Goal: Task Accomplishment & Management: Complete application form

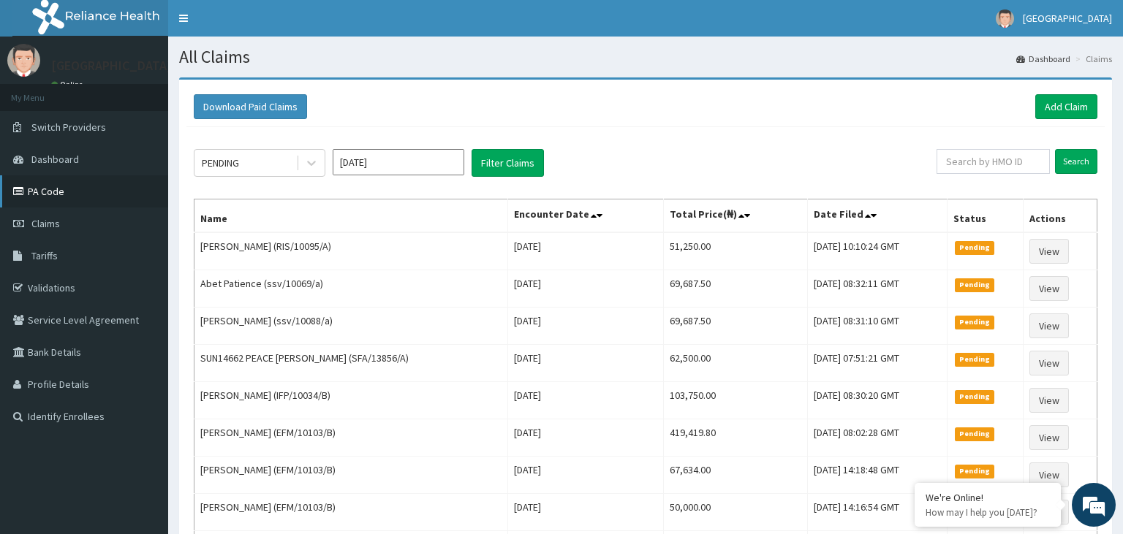
click at [75, 205] on link "PA Code" at bounding box center [84, 191] width 168 height 32
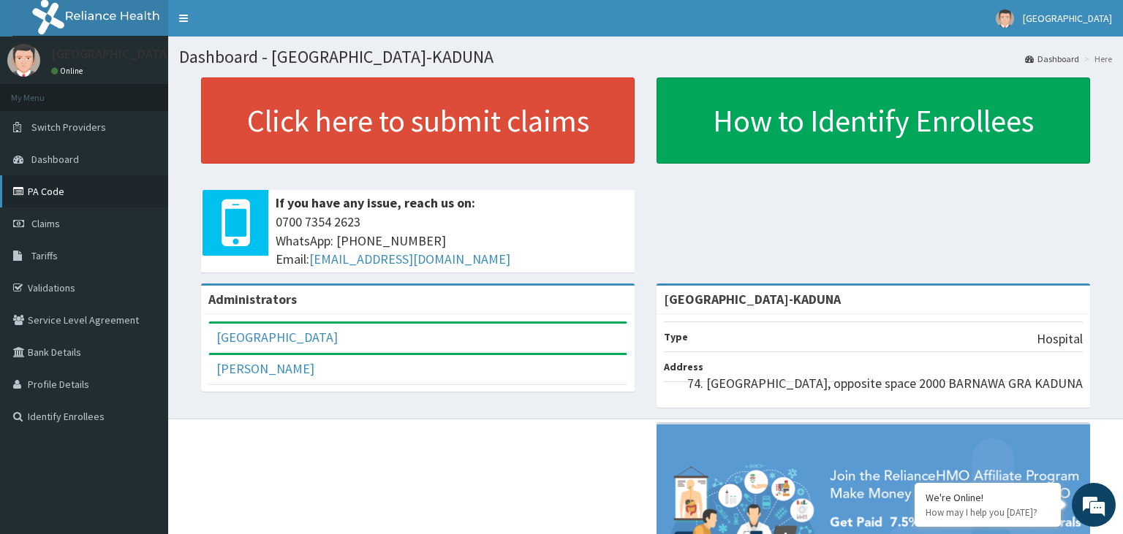
click at [55, 193] on link "PA Code" at bounding box center [84, 191] width 168 height 32
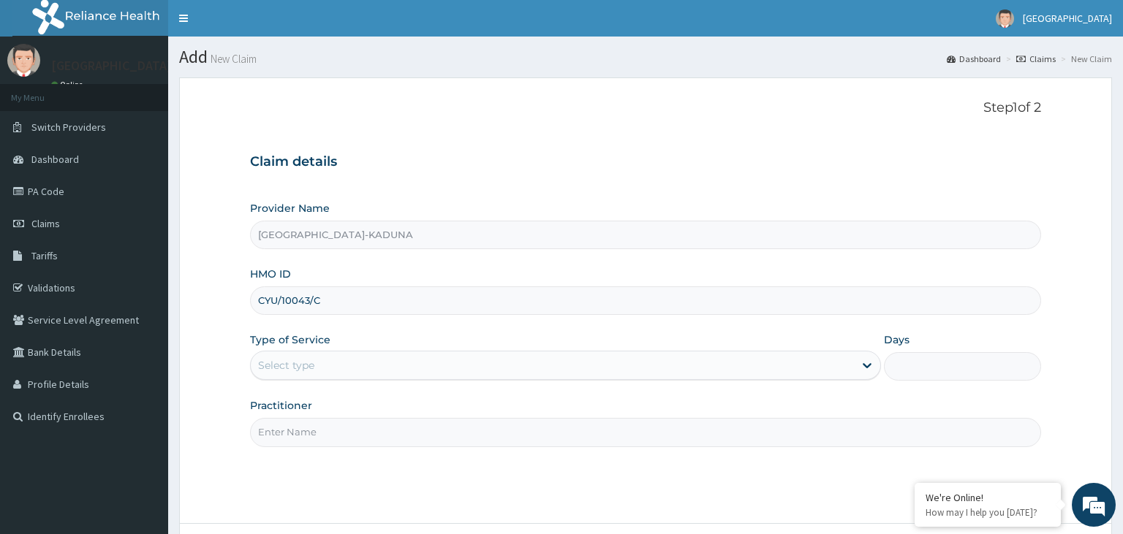
type input "CYU/10043/C"
click at [368, 363] on div "Select type" at bounding box center [552, 365] width 603 height 23
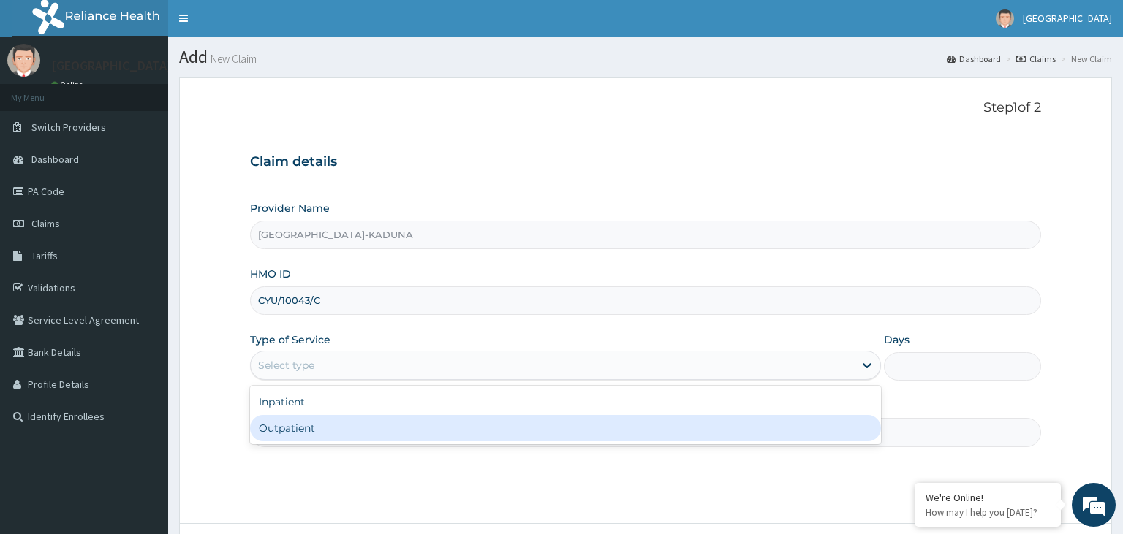
click at [360, 423] on div "Outpatient" at bounding box center [565, 428] width 631 height 26
type input "1"
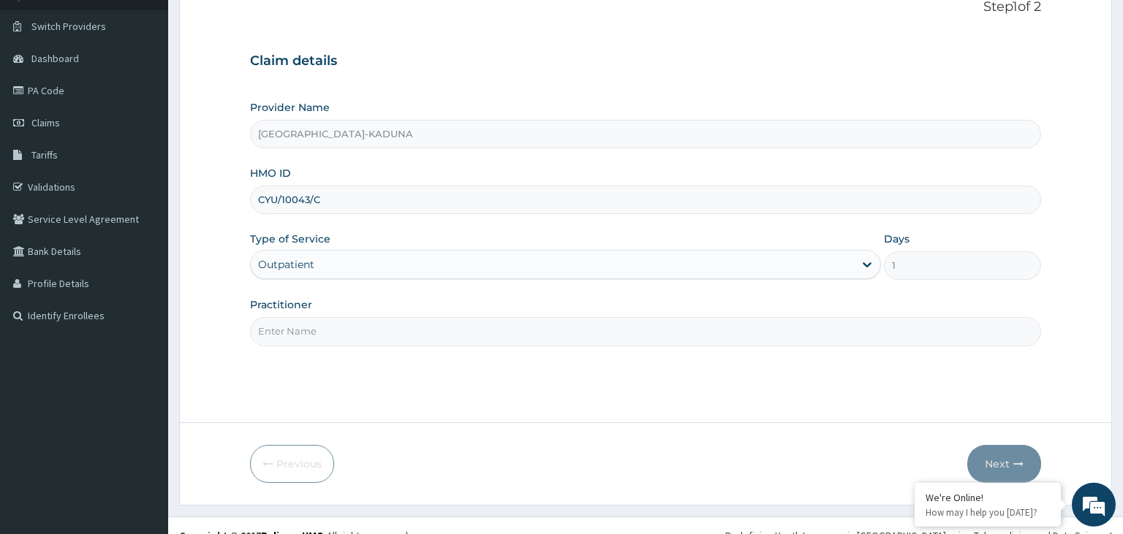
scroll to position [120, 0]
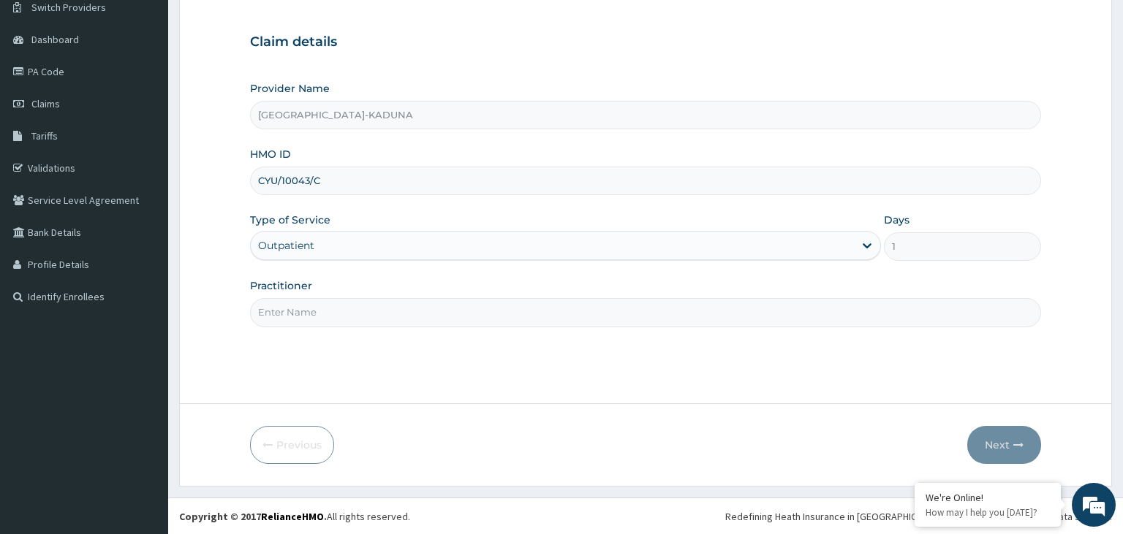
click at [434, 295] on div "Practitioner" at bounding box center [646, 303] width 792 height 48
click at [433, 309] on input "Practitioner" at bounding box center [646, 312] width 792 height 29
type input "g"
click at [1016, 457] on button "Next" at bounding box center [1004, 445] width 74 height 38
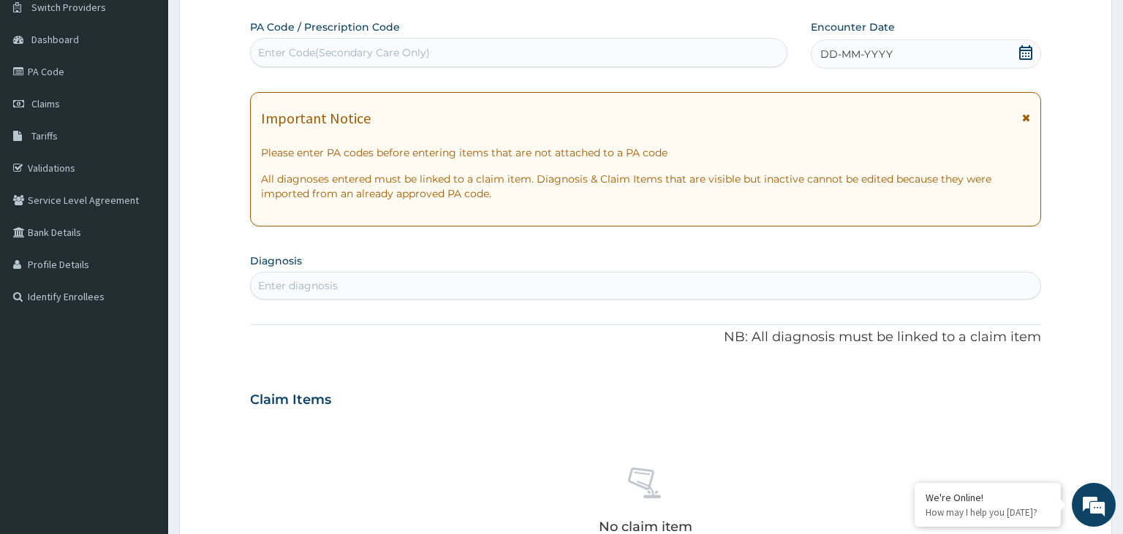
click at [390, 298] on div "Enter diagnosis" at bounding box center [646, 286] width 792 height 28
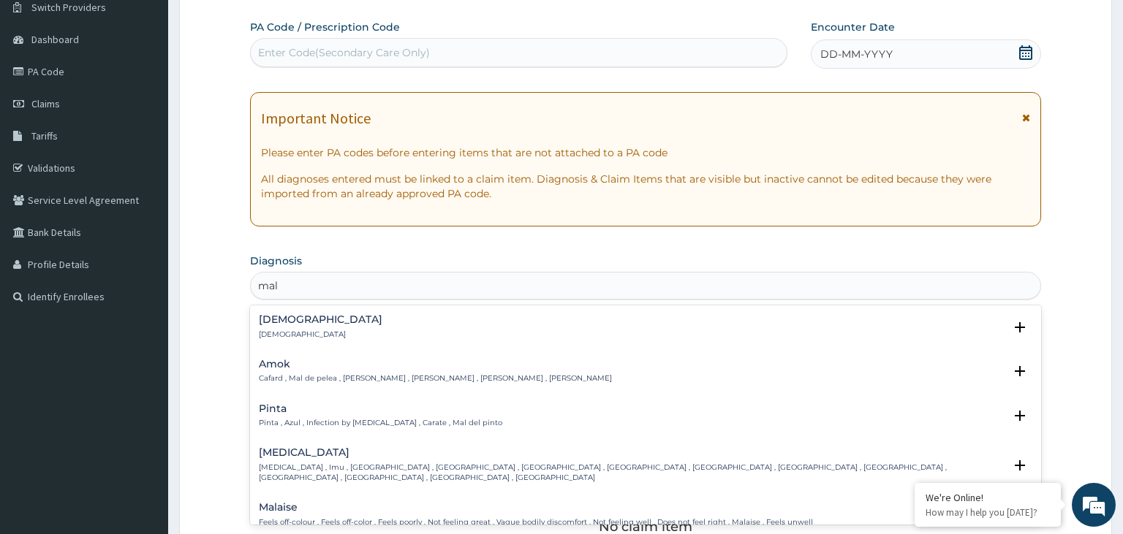
type input "mala"
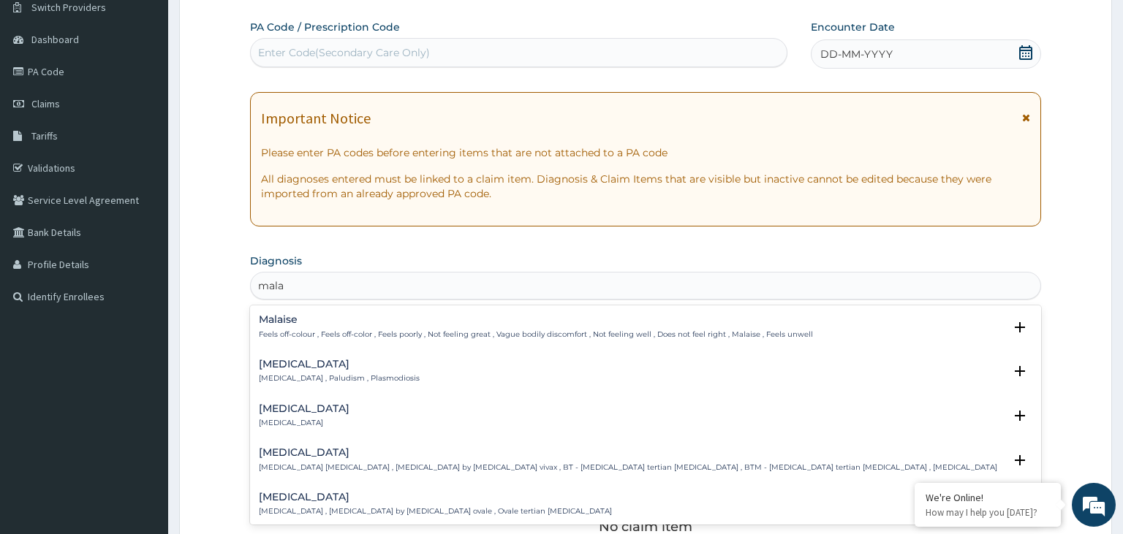
click at [360, 326] on div "Malaise Feels off-colour , Feels off-color , Feels poorly , Not feeling great ,…" at bounding box center [646, 327] width 774 height 26
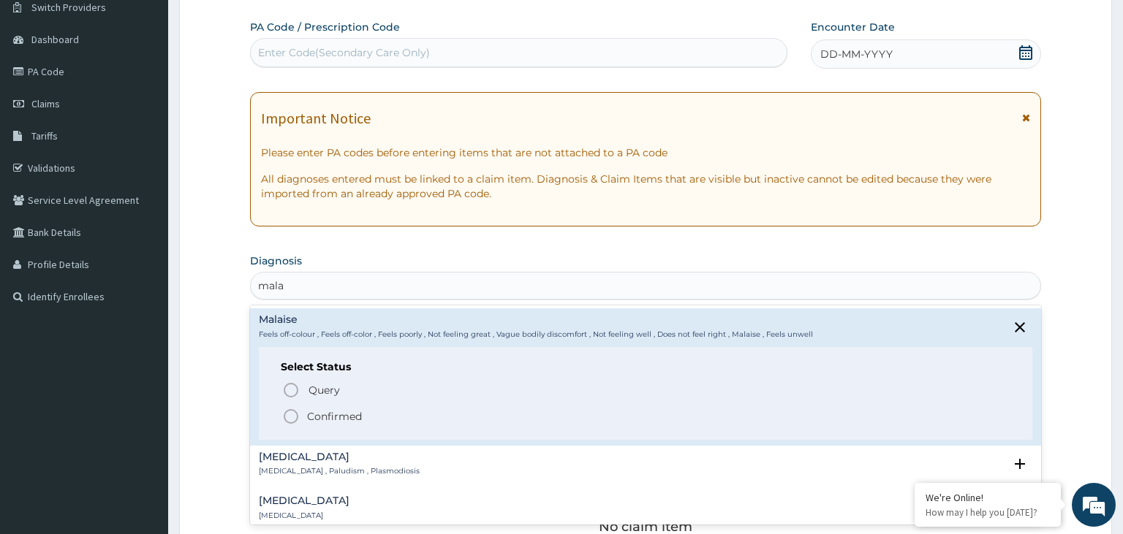
click at [362, 404] on div "Query Query covers suspected (?), Keep in view (kiv), Ruled out (r/o) Confirmed" at bounding box center [646, 402] width 730 height 45
click at [360, 417] on p "Confirmed" at bounding box center [334, 416] width 55 height 15
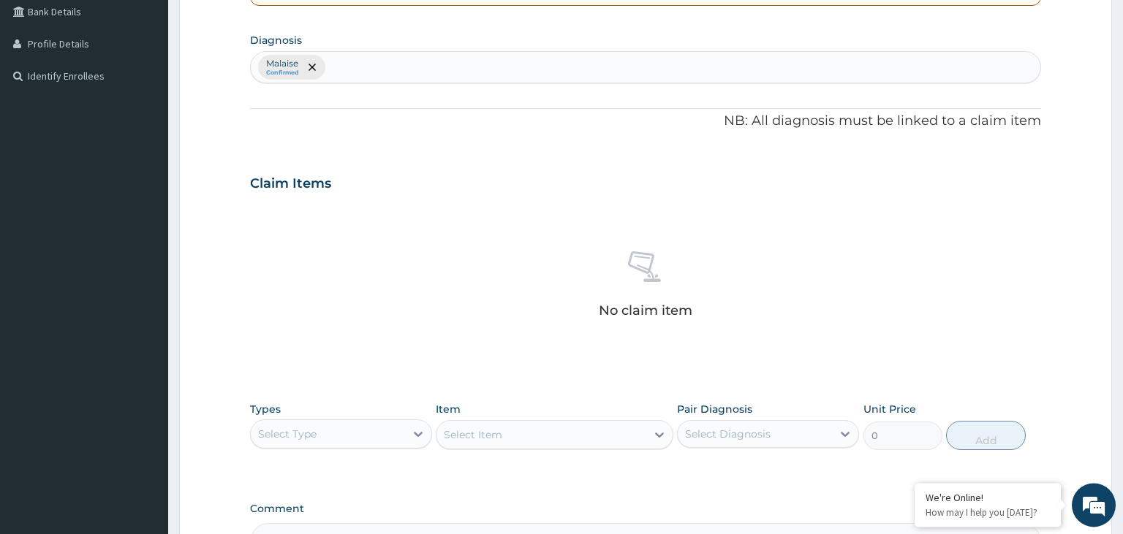
scroll to position [428, 0]
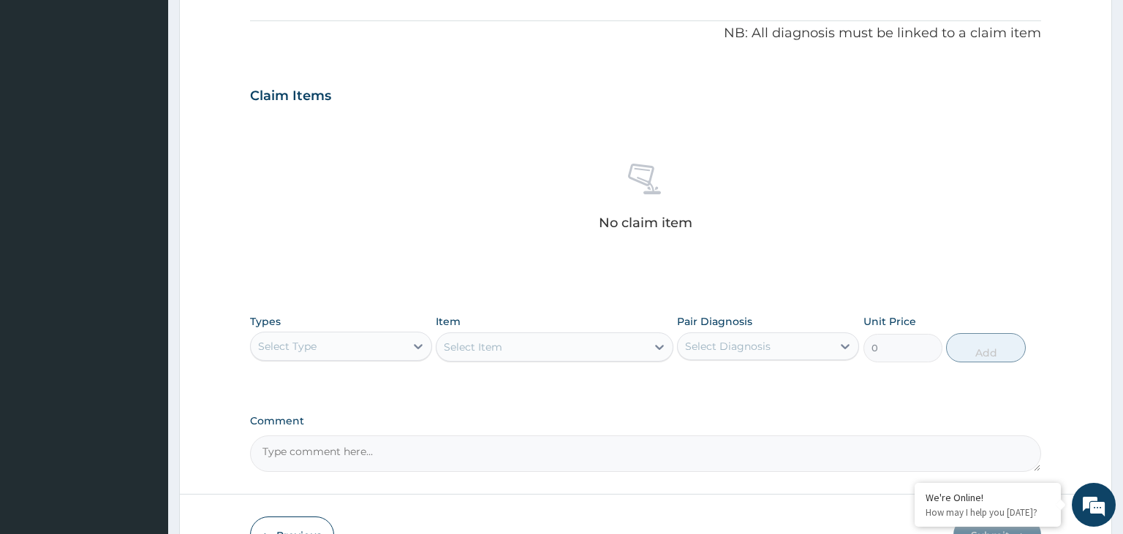
click at [393, 328] on div "Types Select Type" at bounding box center [341, 338] width 182 height 48
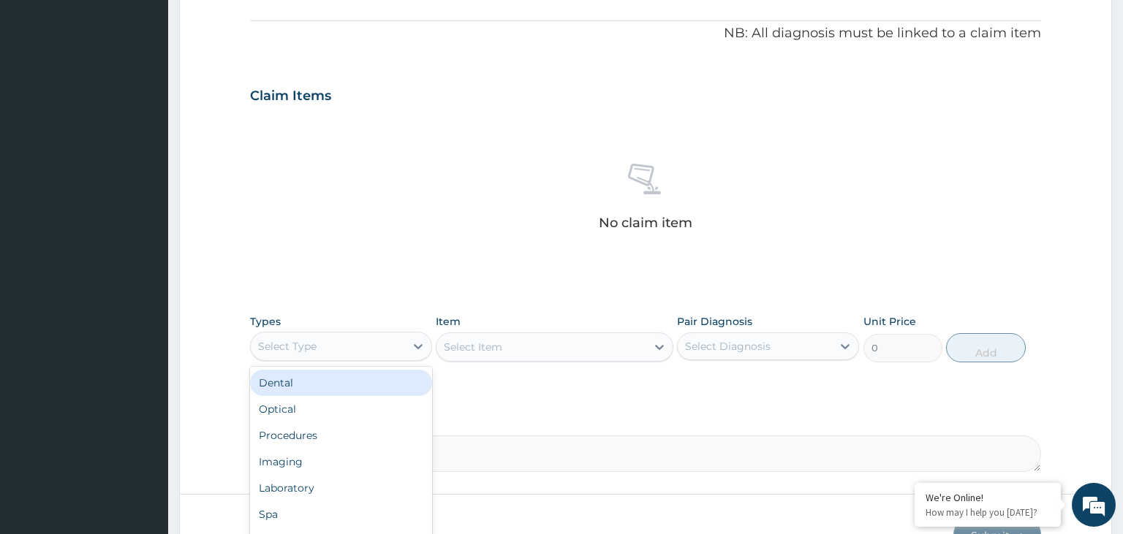
click at [395, 344] on div "Select Type" at bounding box center [328, 346] width 154 height 23
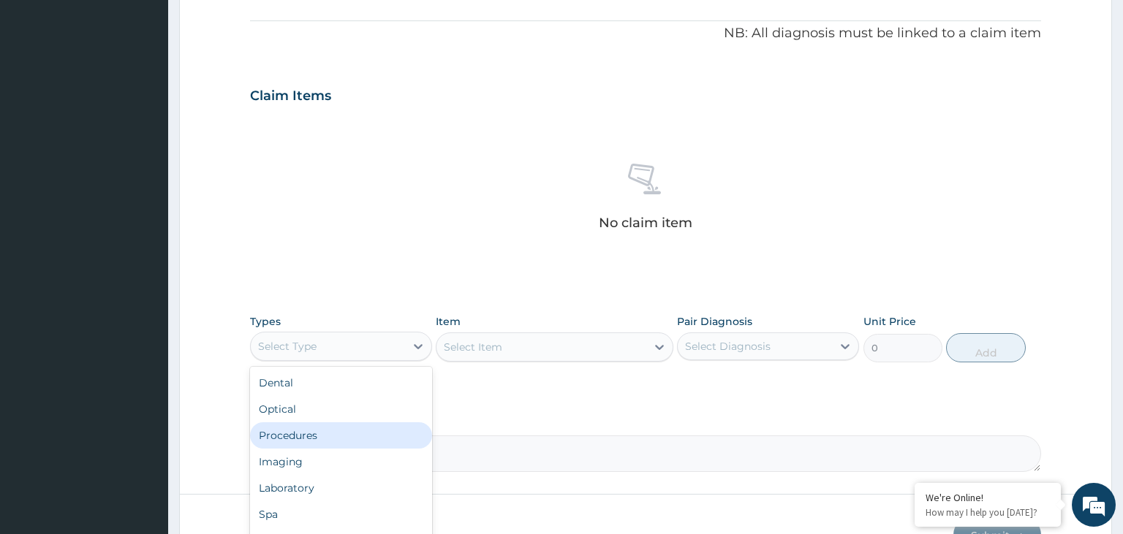
click at [318, 423] on div "Procedures" at bounding box center [341, 436] width 182 height 26
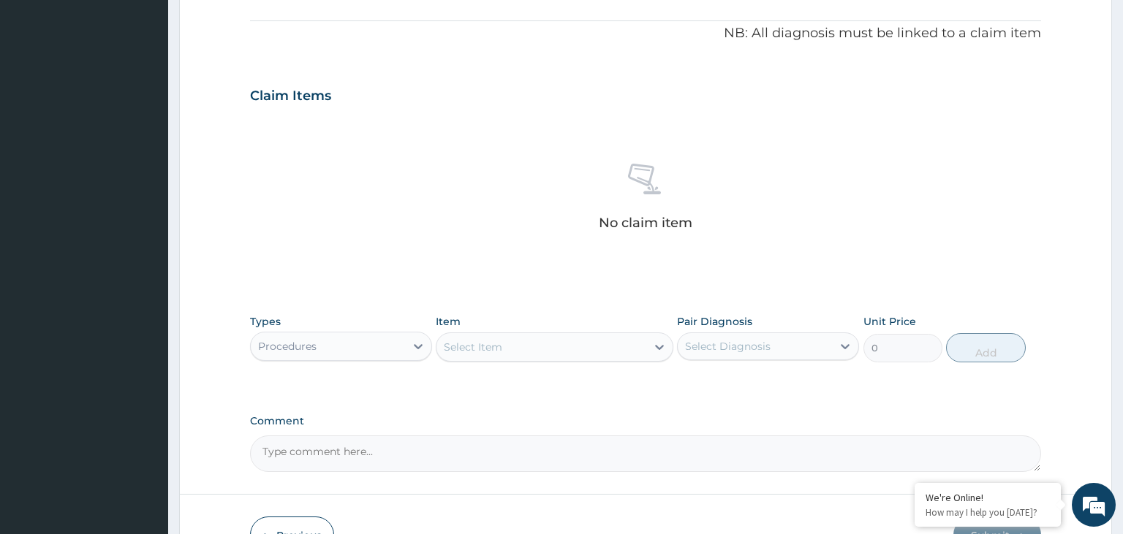
click at [529, 349] on div "Select Item" at bounding box center [541, 347] width 210 height 23
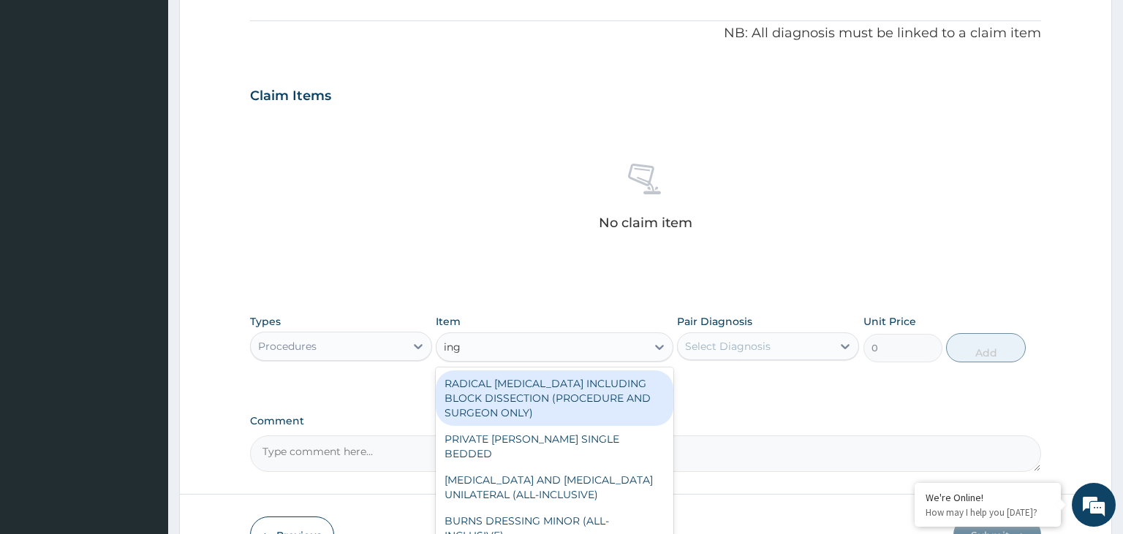
type input "ingu"
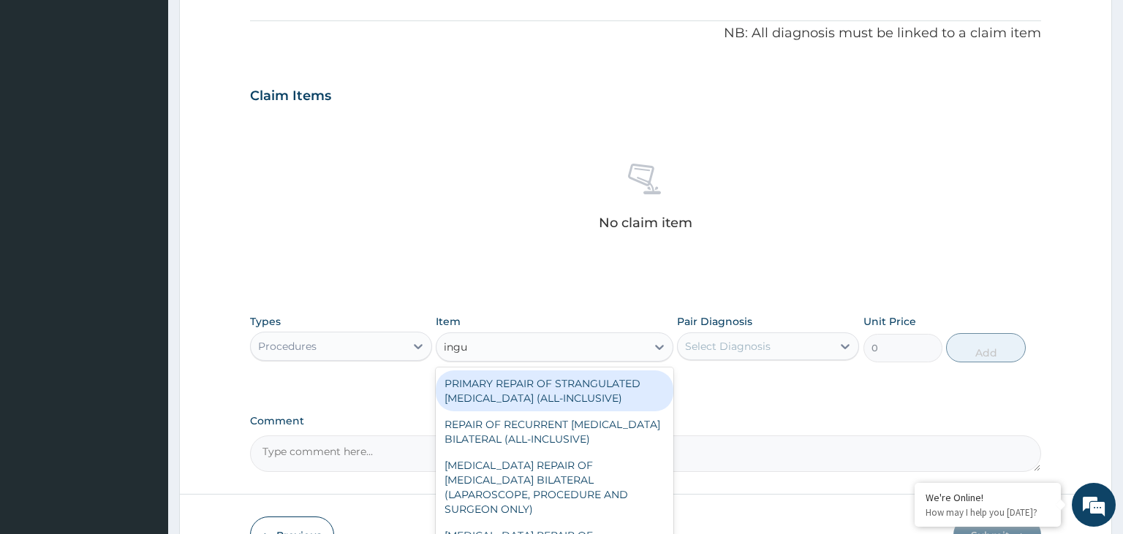
click at [563, 399] on div "PRIMARY REPAIR OF STRANGULATED INGUINAL HERNIA (ALL-INCLUSIVE)" at bounding box center [555, 391] width 238 height 41
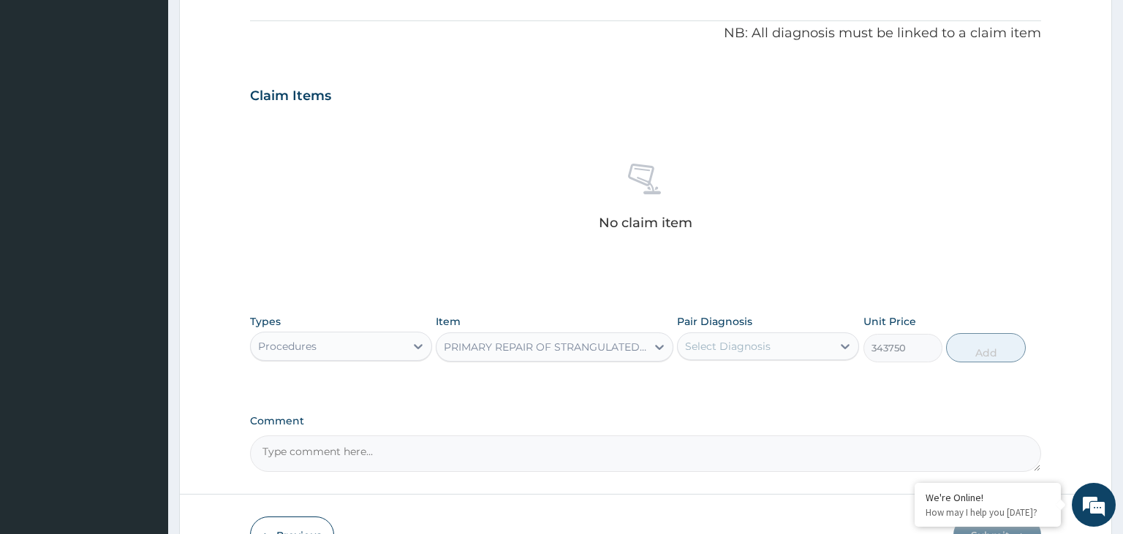
type input "343750"
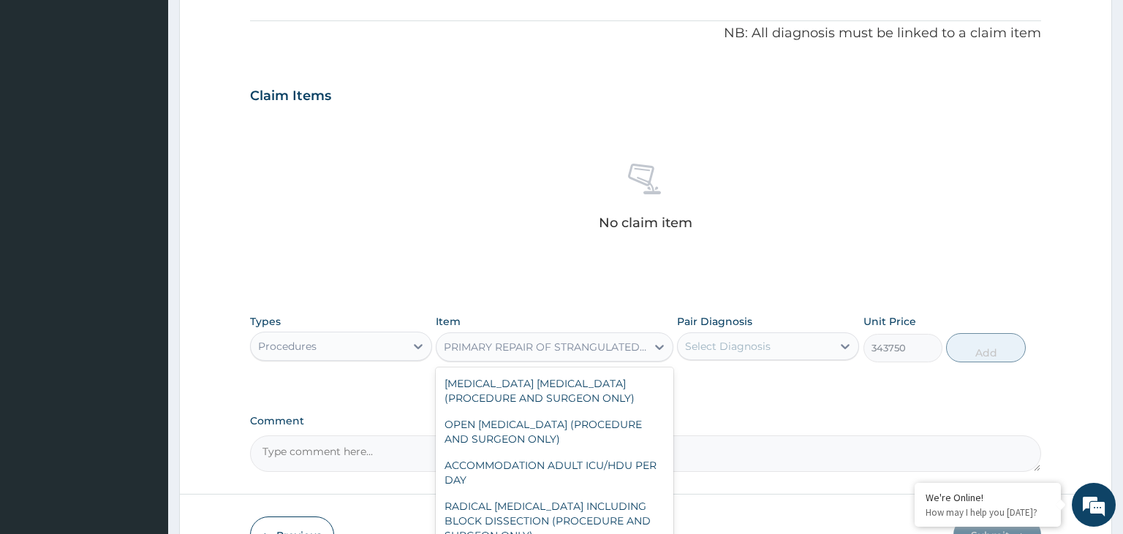
click at [613, 349] on div "PRIMARY REPAIR OF STRANGULATED INGUINAL HERNIA (ALL-INCLUSIVE)" at bounding box center [546, 347] width 204 height 15
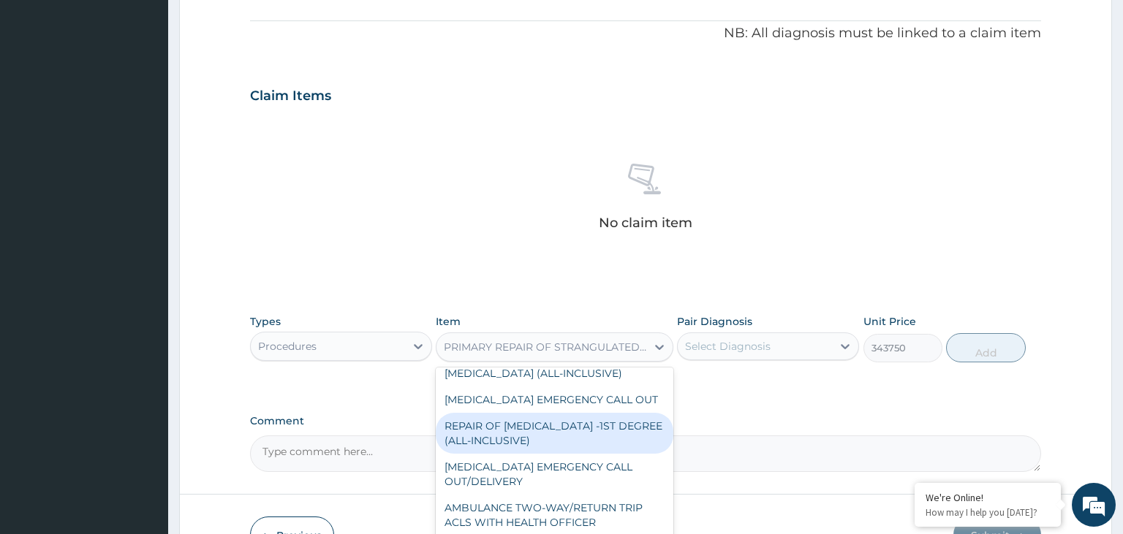
type input "i"
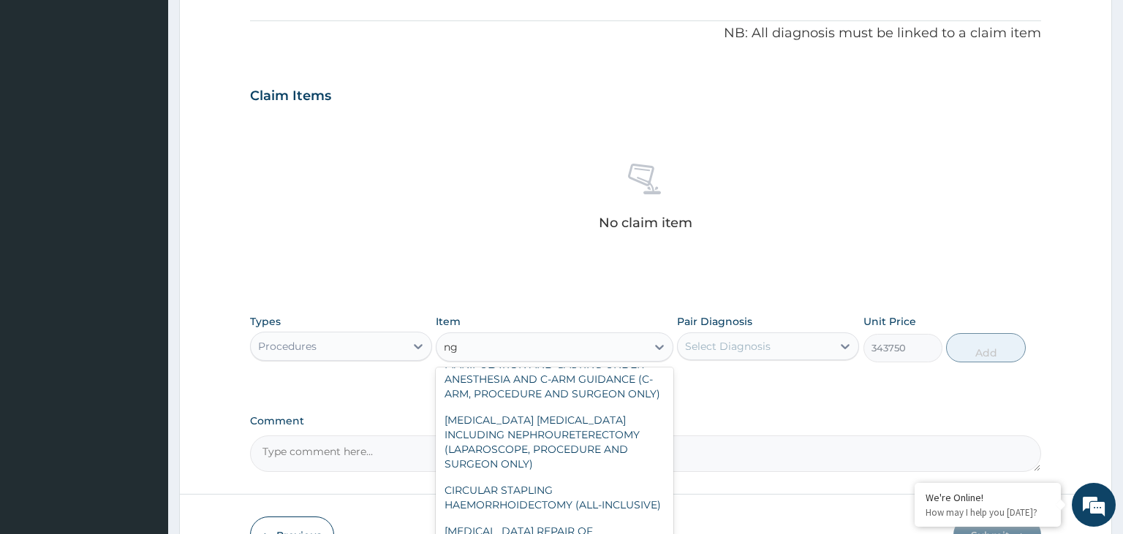
scroll to position [98, 0]
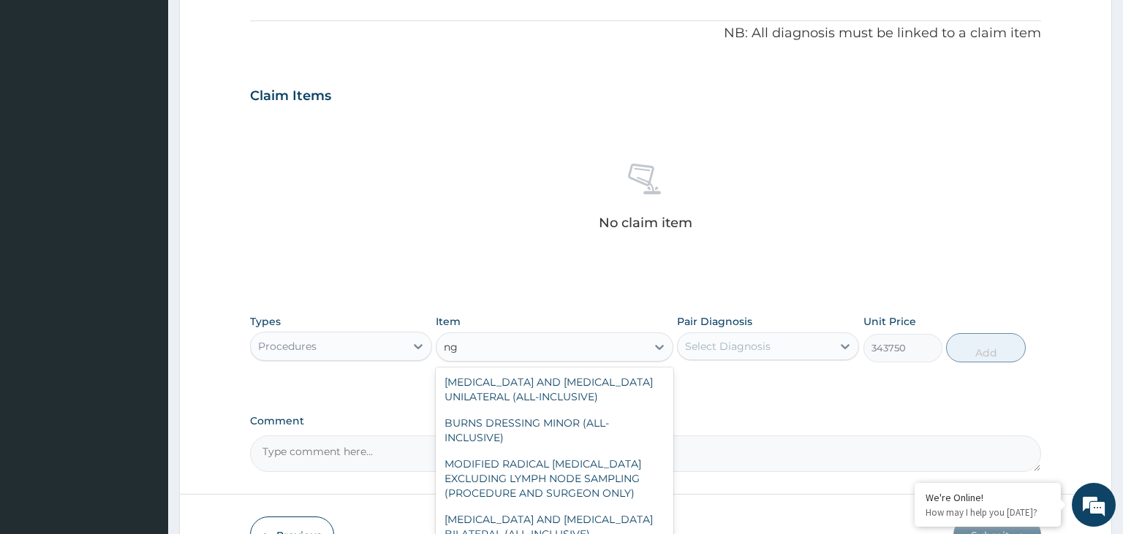
type input "n"
type input "ingu"
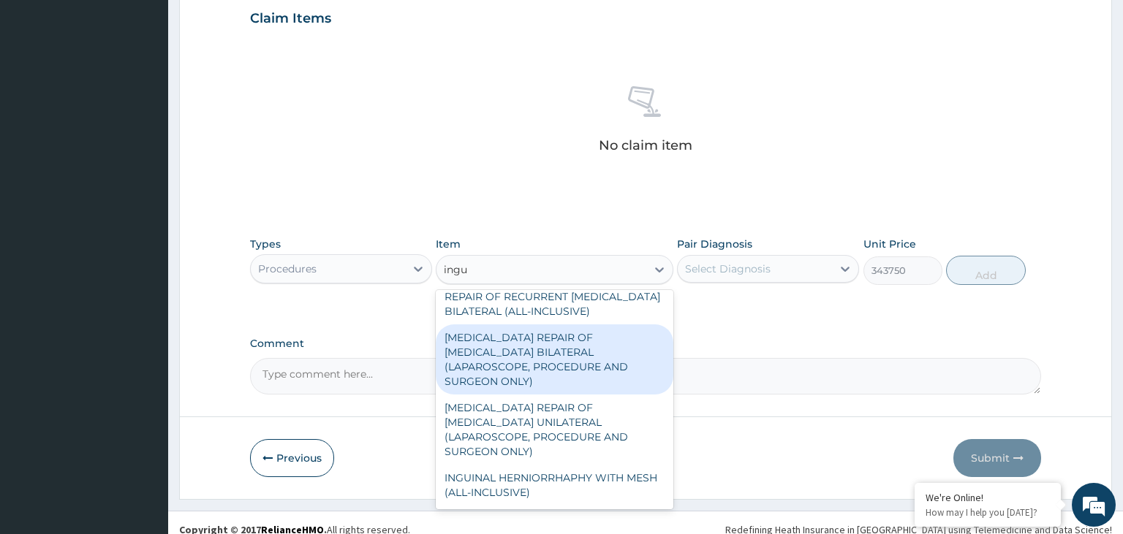
scroll to position [73, 0]
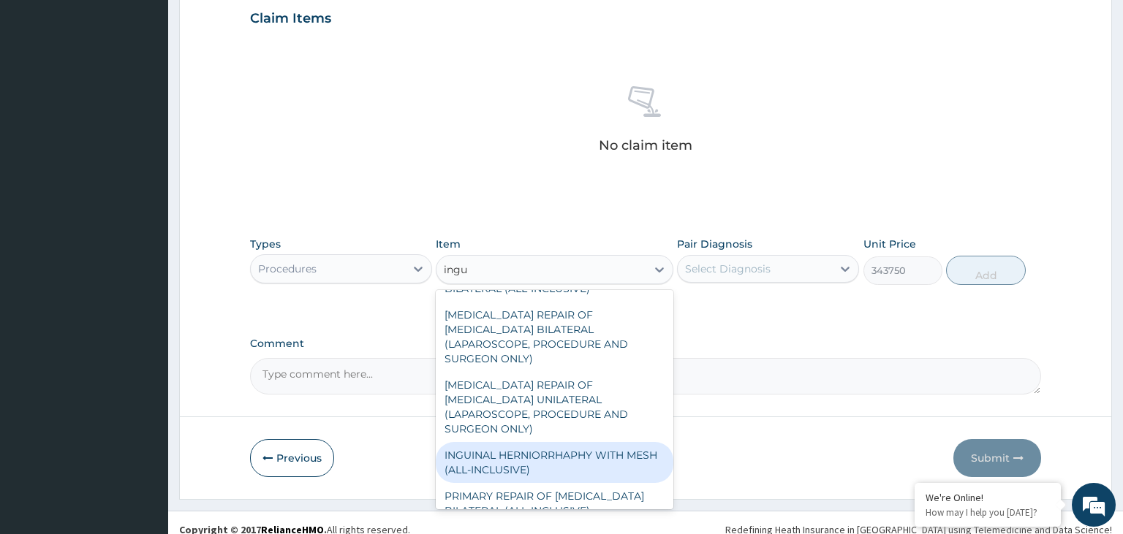
click at [601, 442] on div "INGUINAL HERNIORRHAPHY WITH MESH (ALL-INCLUSIVE)" at bounding box center [555, 462] width 238 height 41
type input "250000"
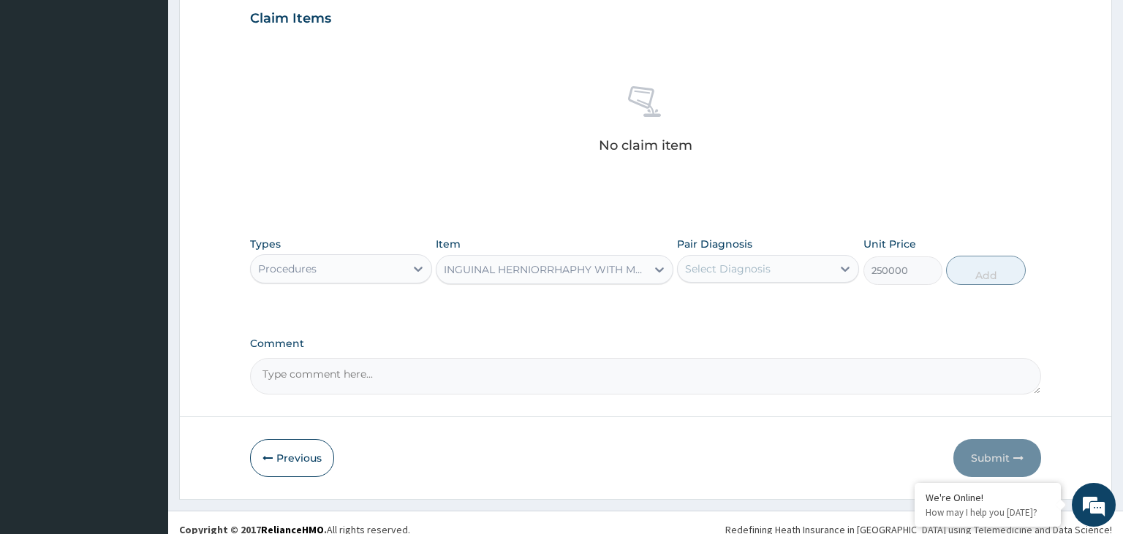
click at [575, 276] on div "INGUINAL HERNIORRHAPHY WITH MESH (ALL-INCLUSIVE)" at bounding box center [546, 269] width 204 height 15
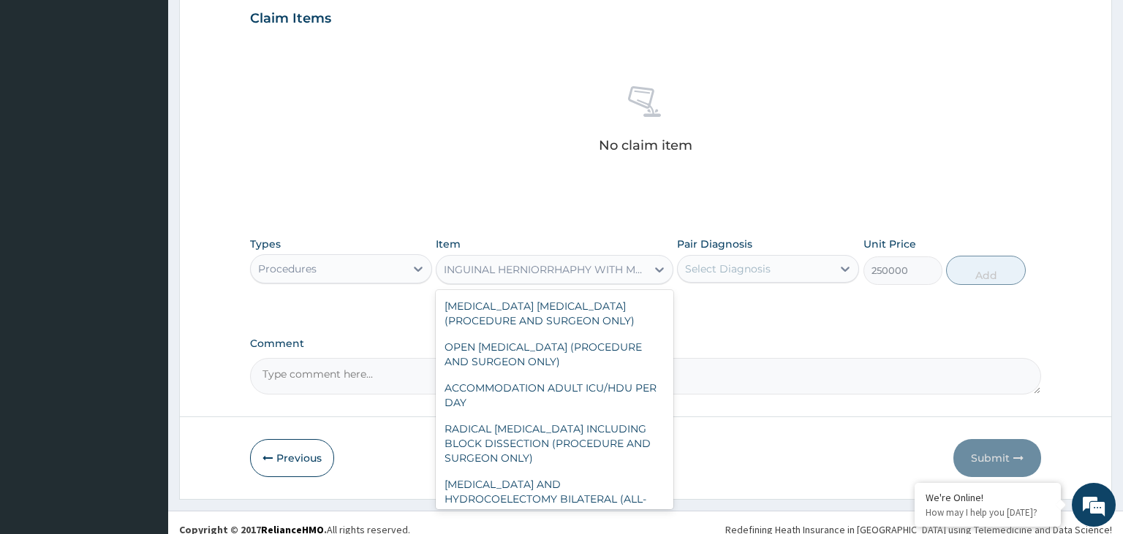
scroll to position [7941, 0]
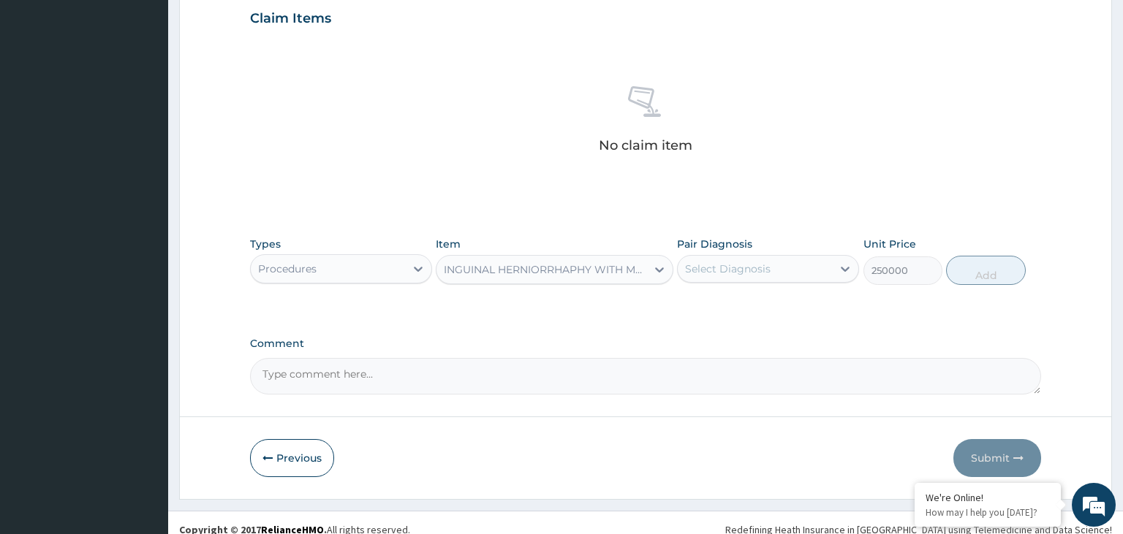
click at [545, 276] on div "INGUINAL HERNIORRHAPHY WITH MESH (ALL-INCLUSIVE)" at bounding box center [546, 269] width 204 height 15
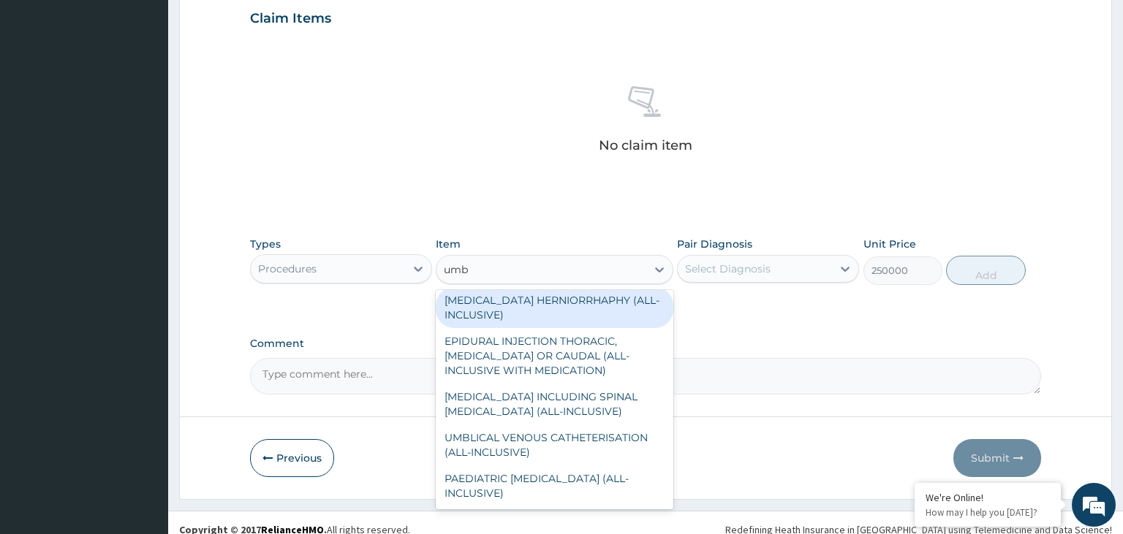
scroll to position [6, 0]
type input "umbl"
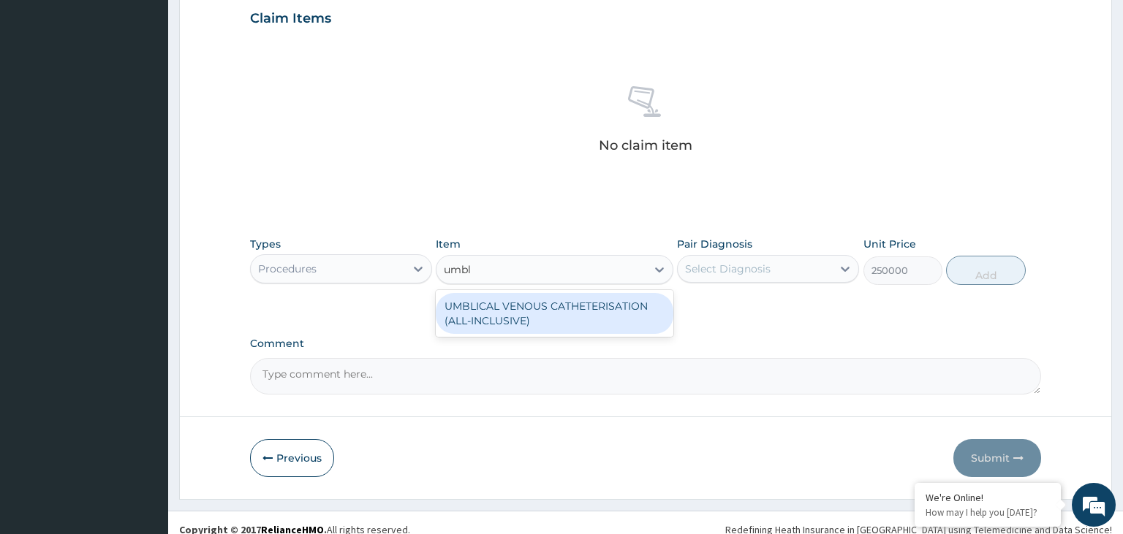
type input "37500"
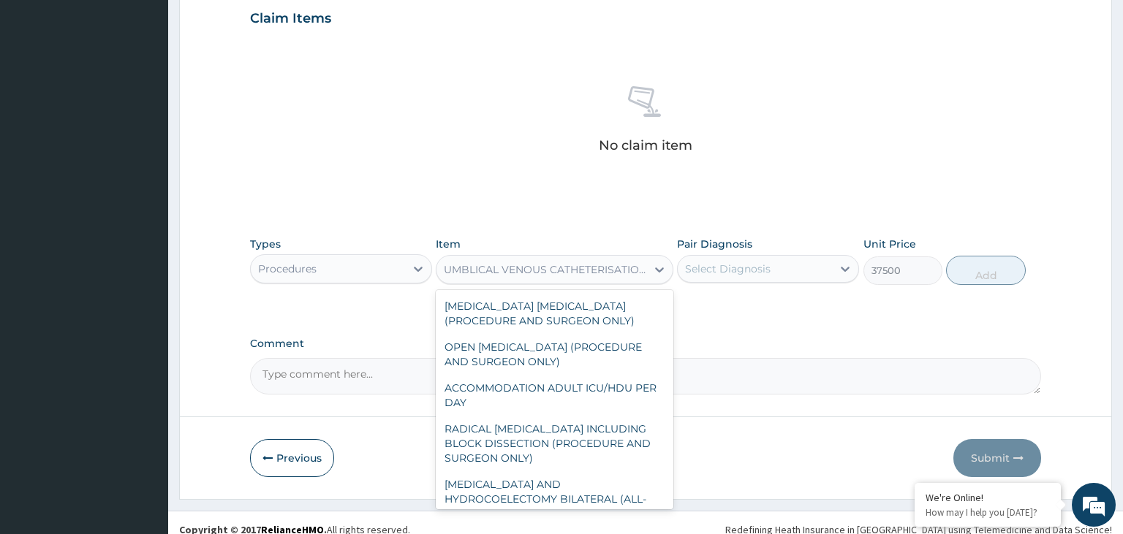
click at [531, 265] on div "UMBLICAL VENOUS CATHETERISATION (ALL-INCLUSIVE)" at bounding box center [546, 269] width 204 height 15
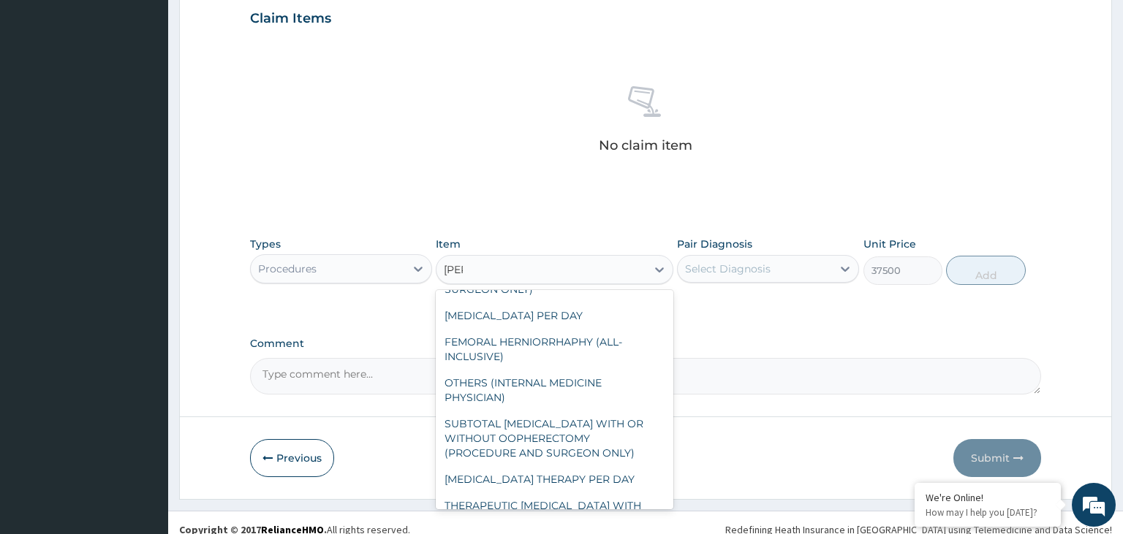
scroll to position [722, 0]
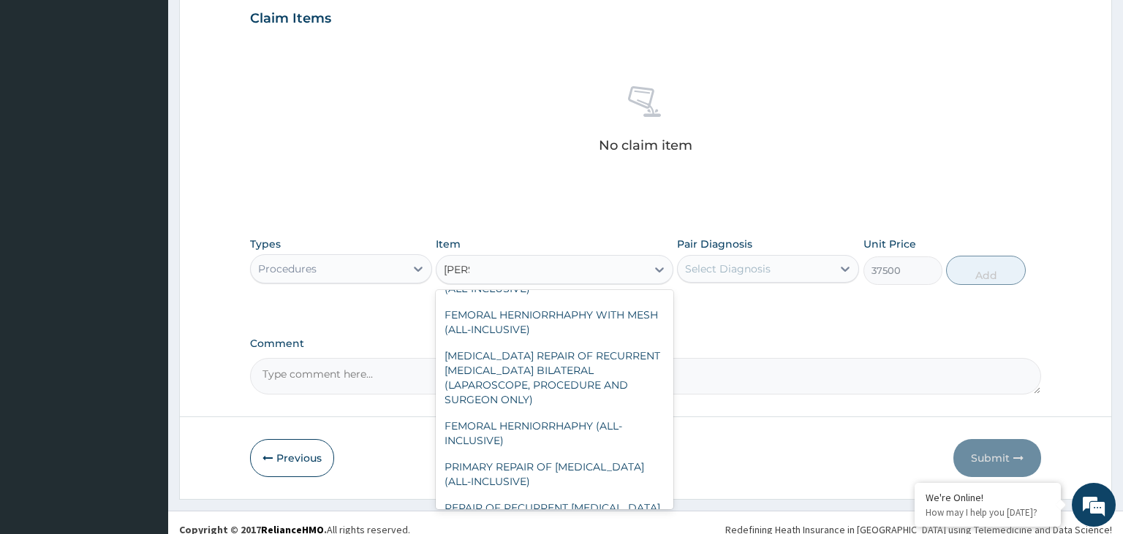
type input "herni"
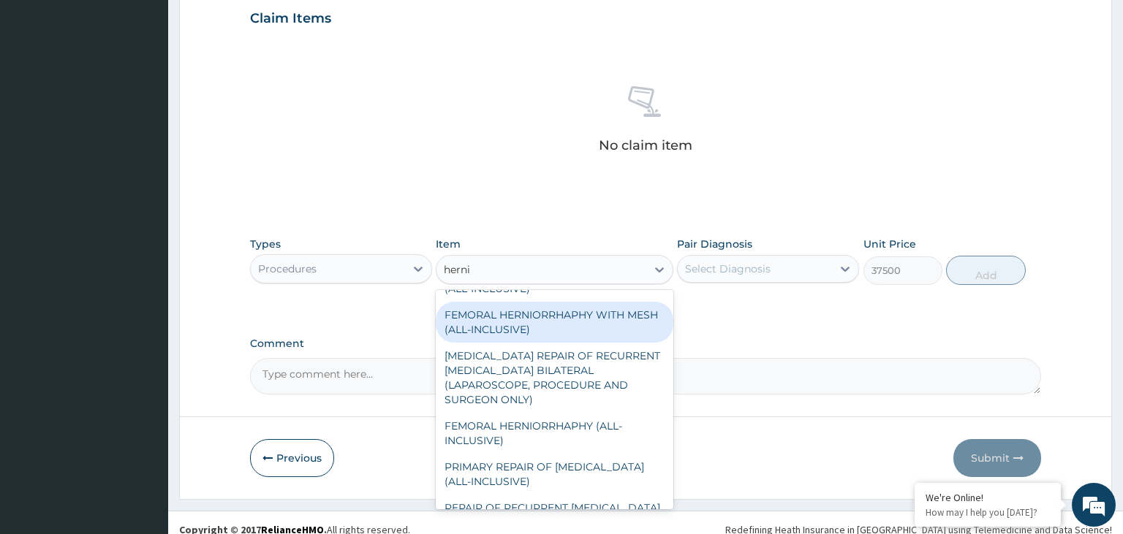
scroll to position [518, 0]
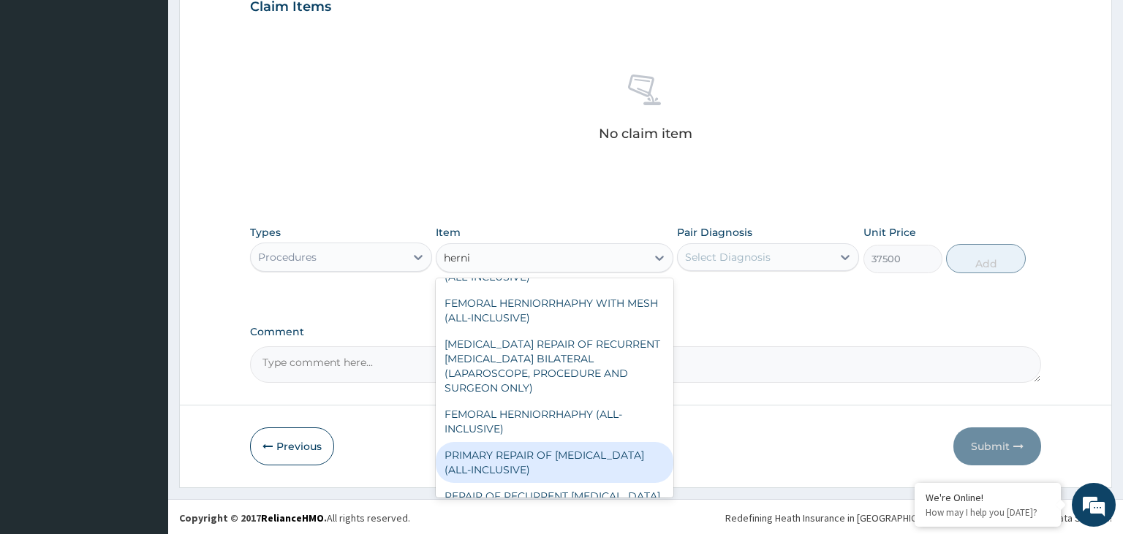
click at [566, 442] on div "PRIMARY REPAIR OF INGUINAL HERNIA (ALL-INCLUSIVE)" at bounding box center [555, 462] width 238 height 41
type input "250000"
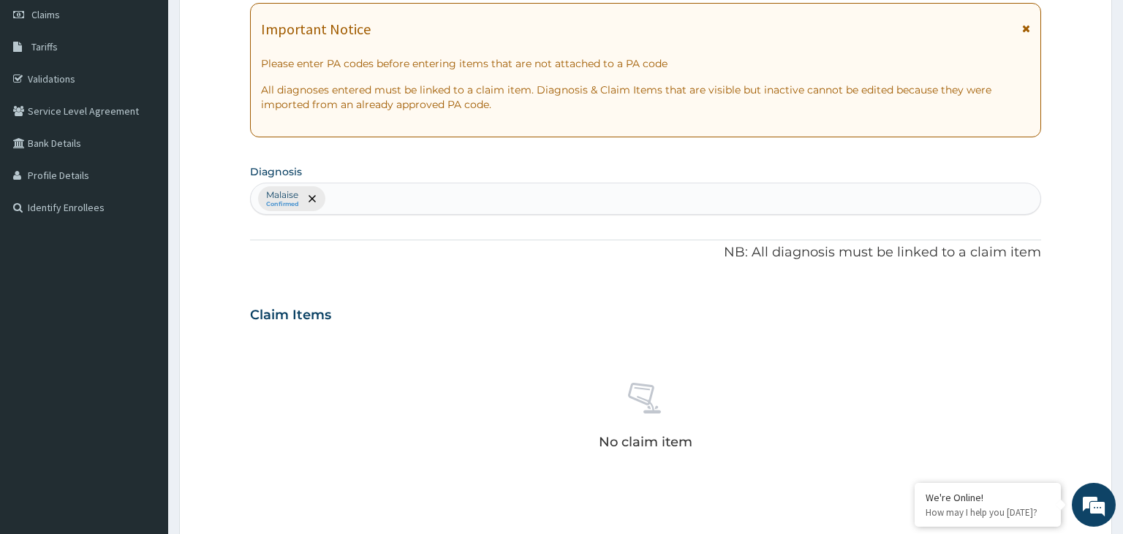
scroll to position [0, 0]
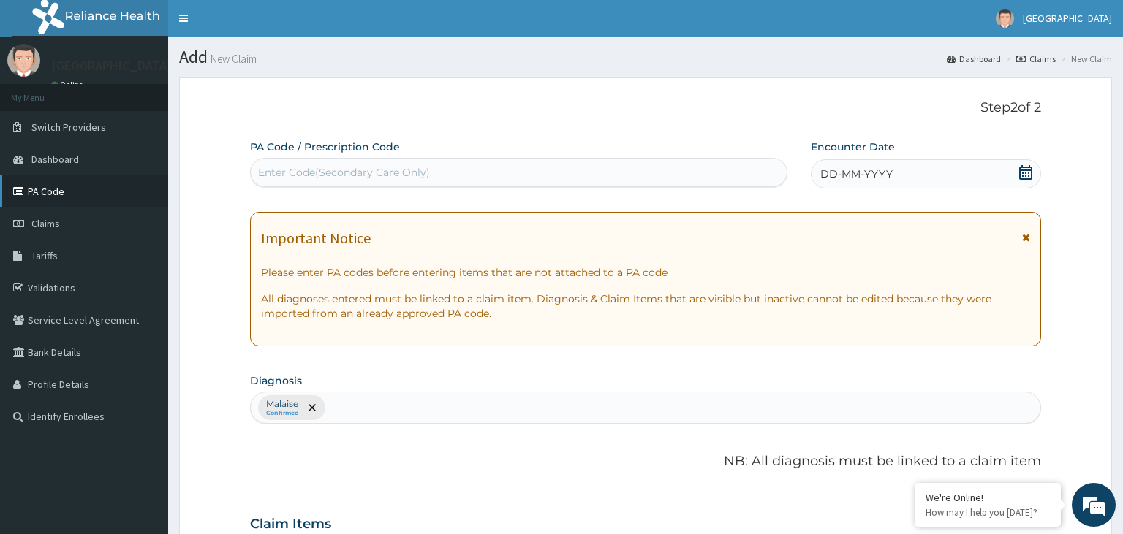
click at [58, 194] on link "PA Code" at bounding box center [84, 191] width 168 height 32
